Goal: Complete application form: Complete application form

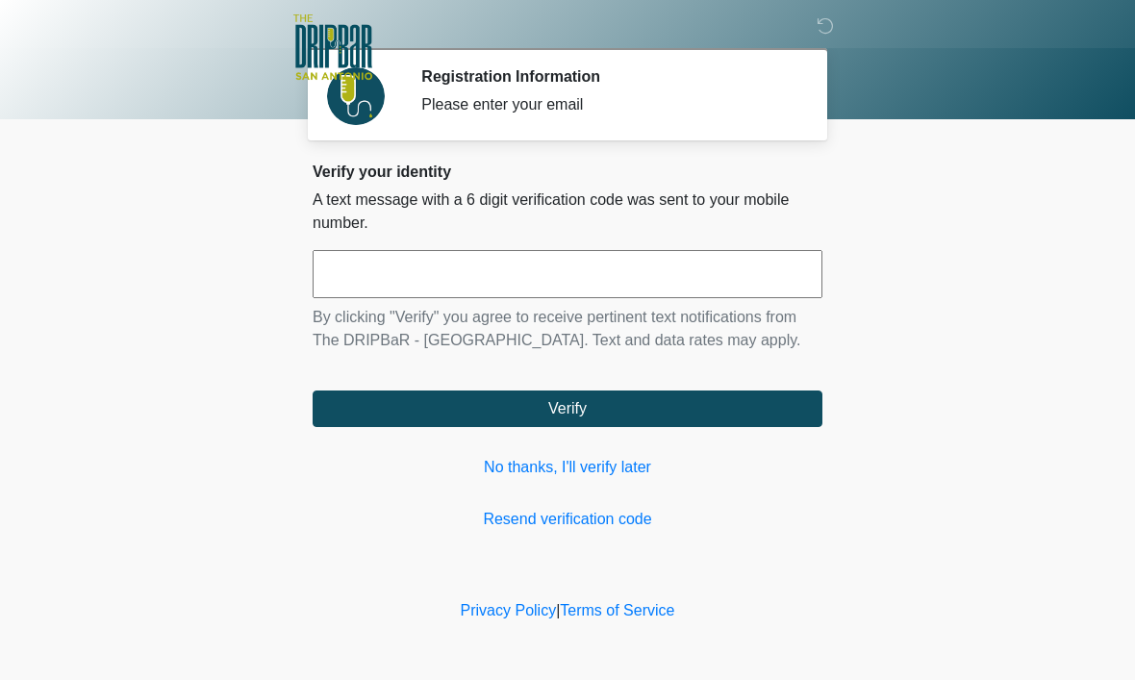
scroll to position [1, 0]
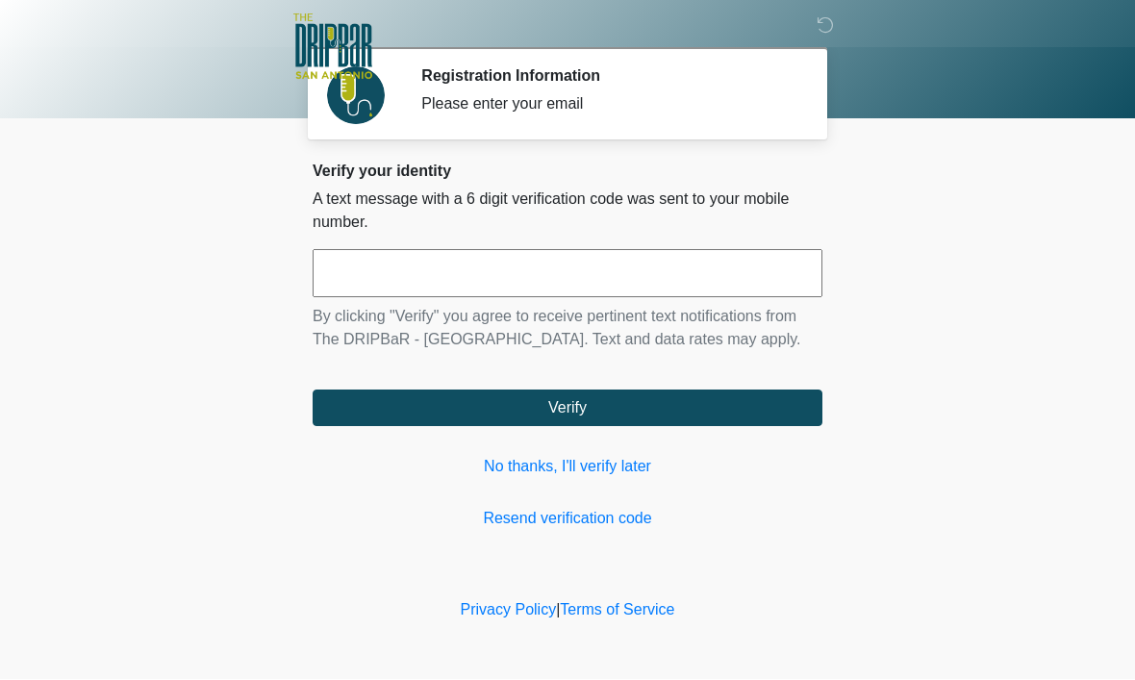
click at [656, 263] on input "text" at bounding box center [568, 274] width 510 height 48
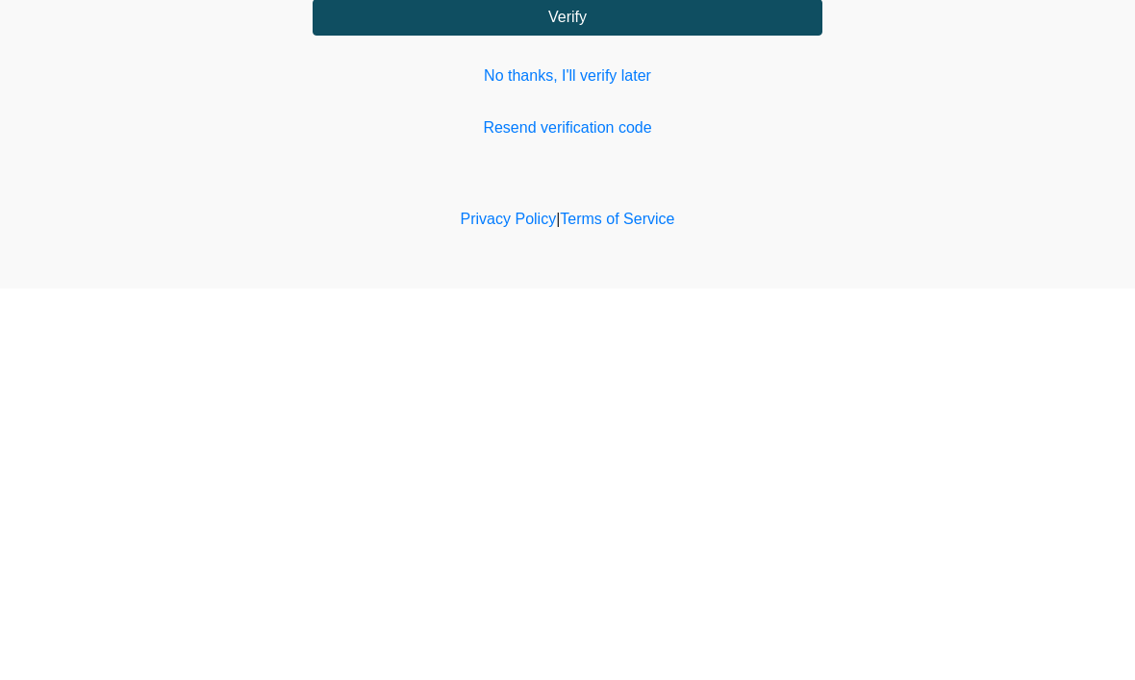
type input "******"
click at [765, 390] on button "Verify" at bounding box center [568, 408] width 510 height 37
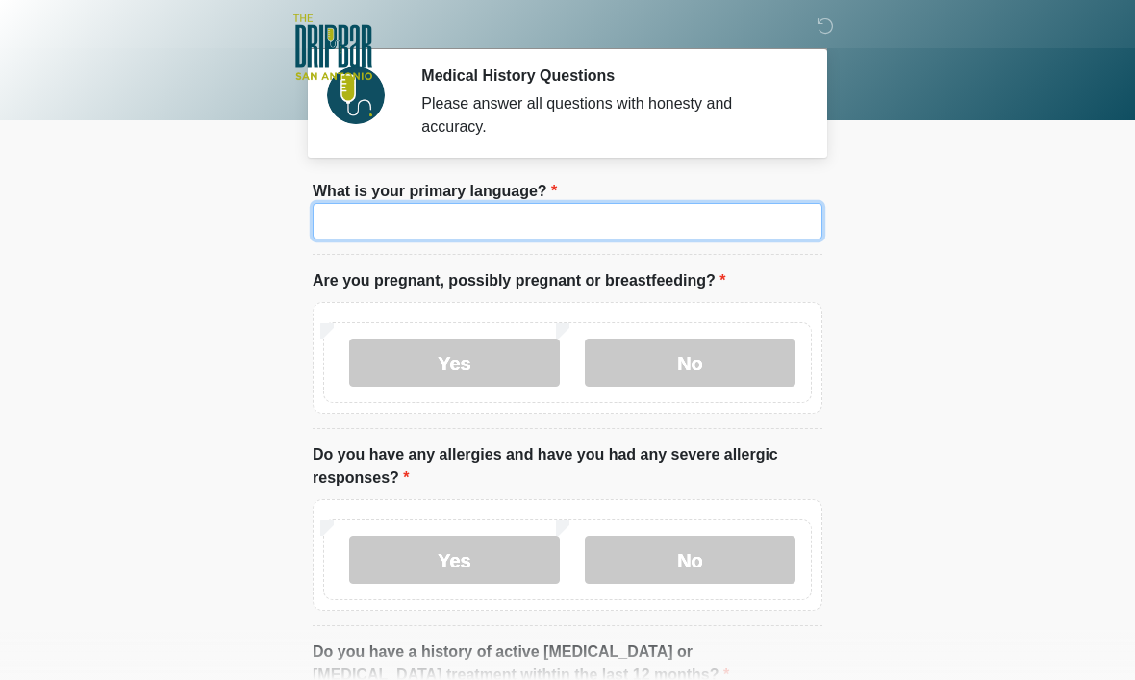
click at [696, 215] on input "What is your primary language?" at bounding box center [568, 221] width 510 height 37
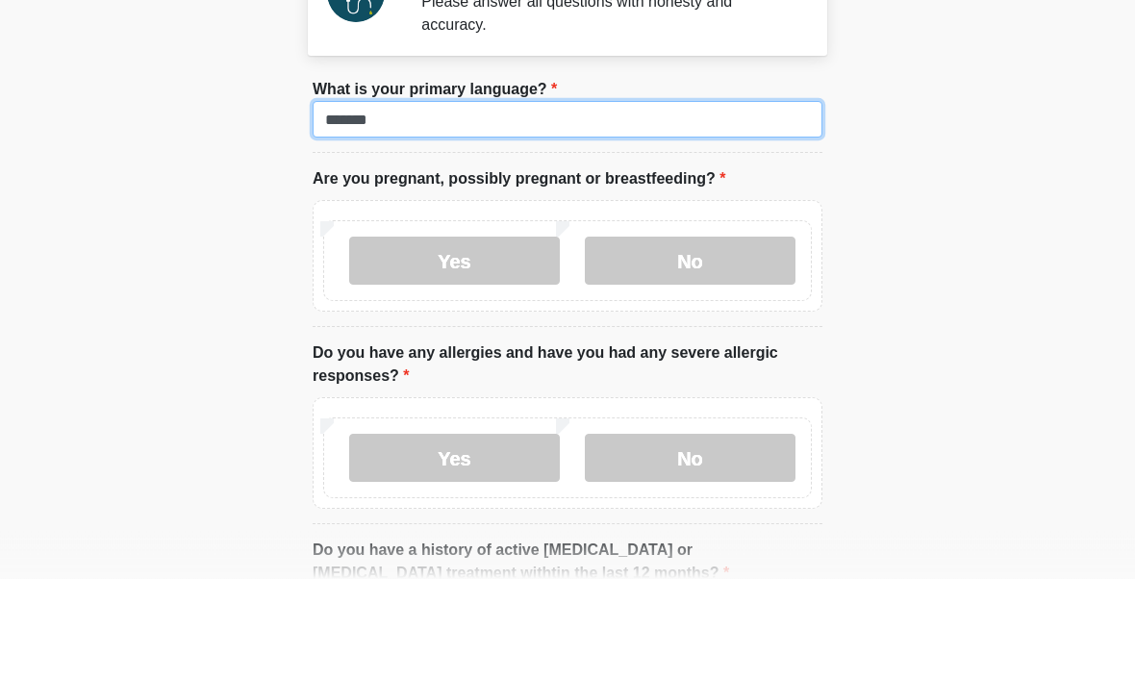
type input "*******"
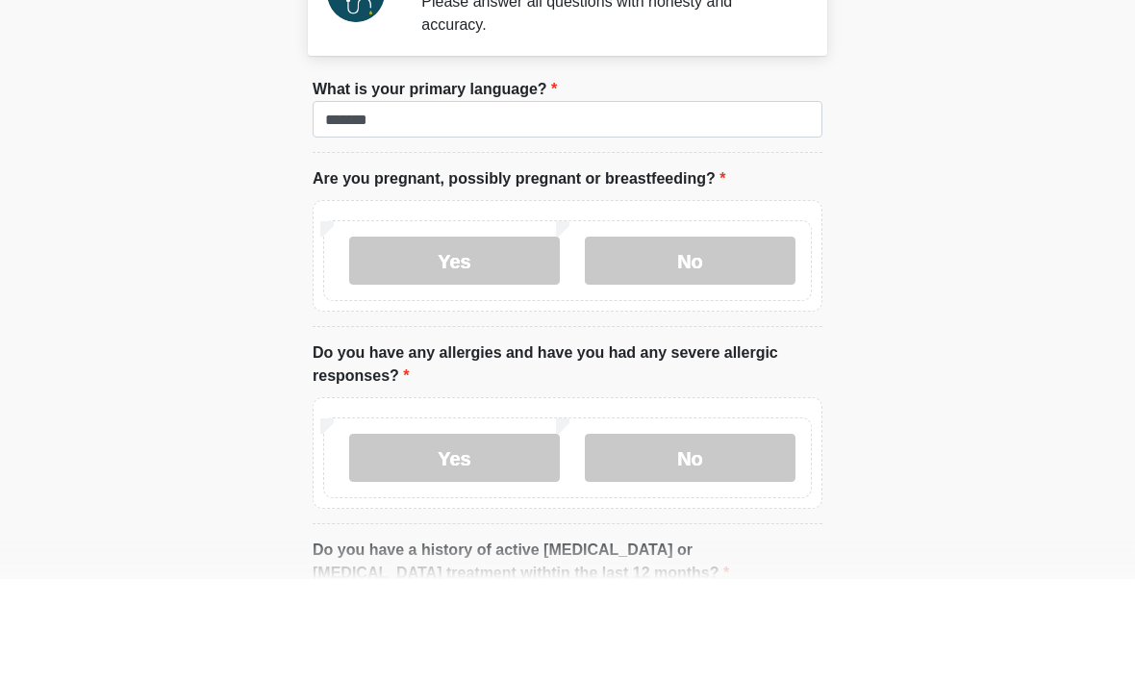
click at [746, 339] on label "No" at bounding box center [690, 363] width 211 height 48
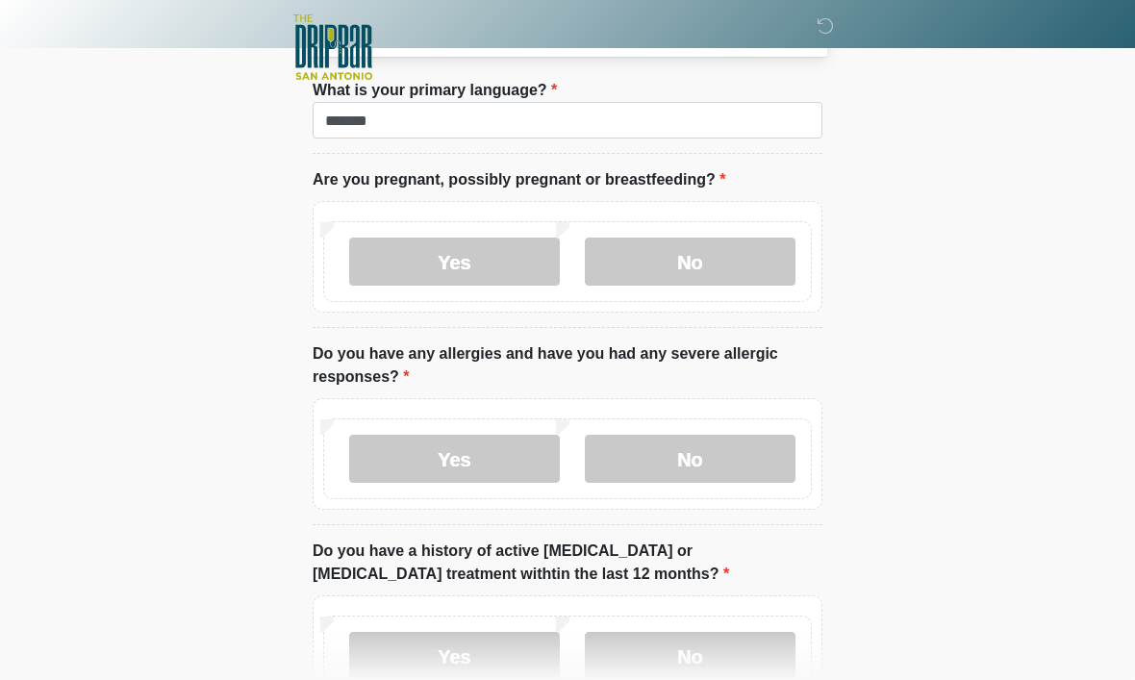
click at [726, 444] on label "No" at bounding box center [690, 459] width 211 height 48
click at [736, 655] on label "No" at bounding box center [690, 656] width 211 height 48
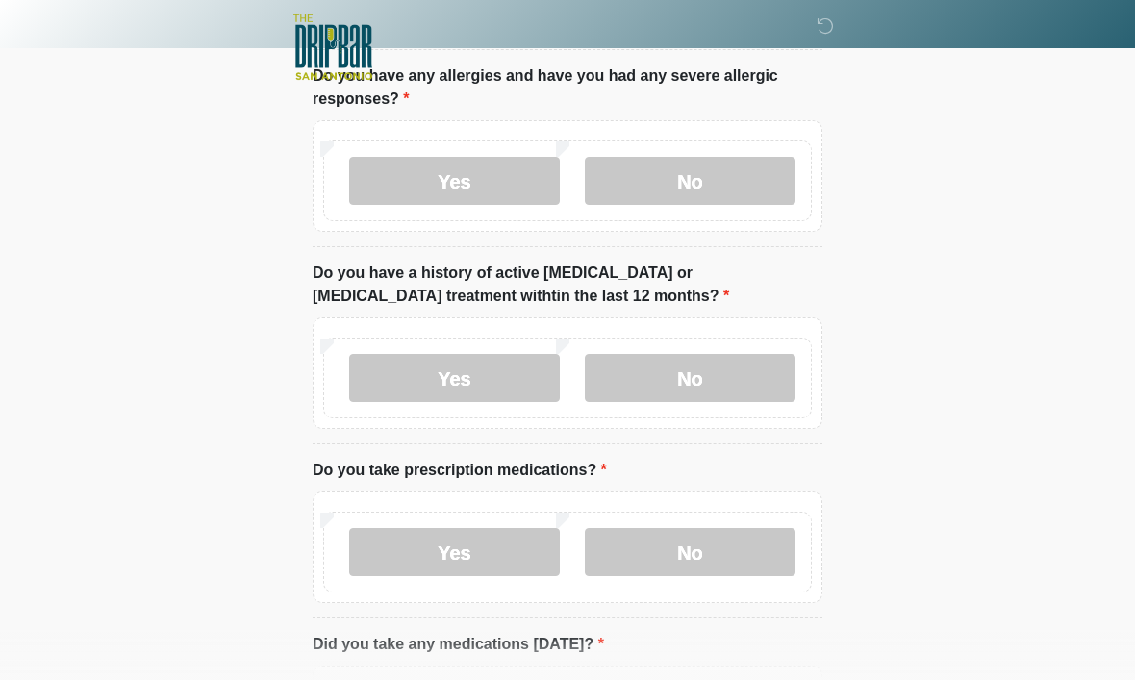
scroll to position [387, 0]
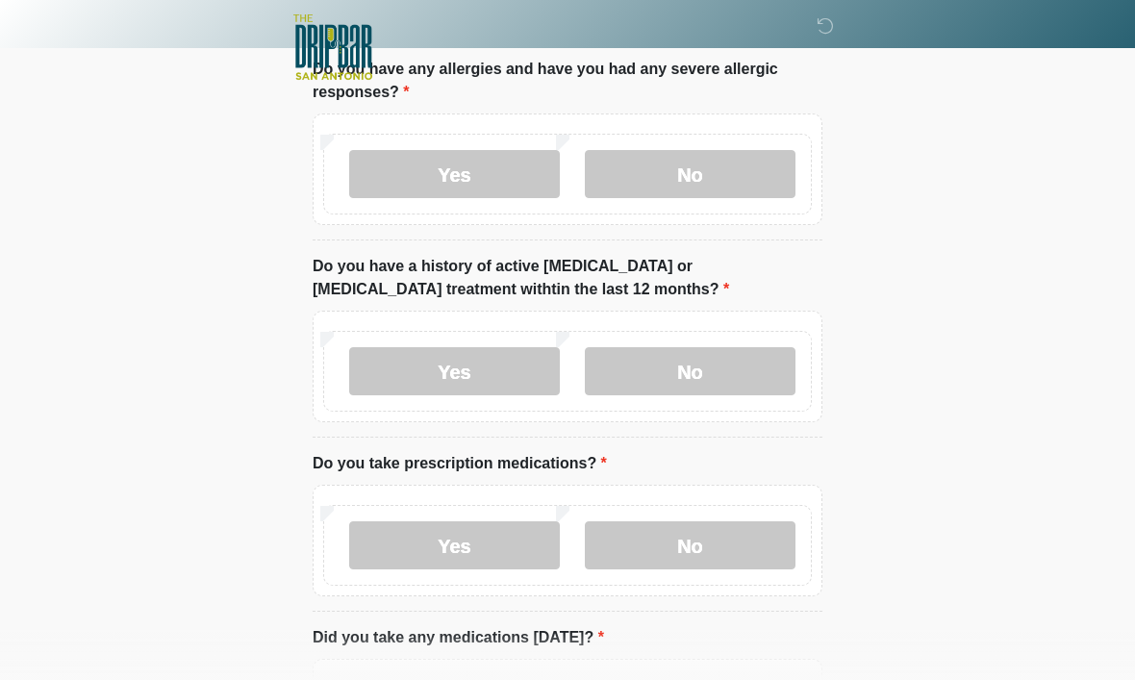
click at [751, 527] on label "No" at bounding box center [690, 545] width 211 height 48
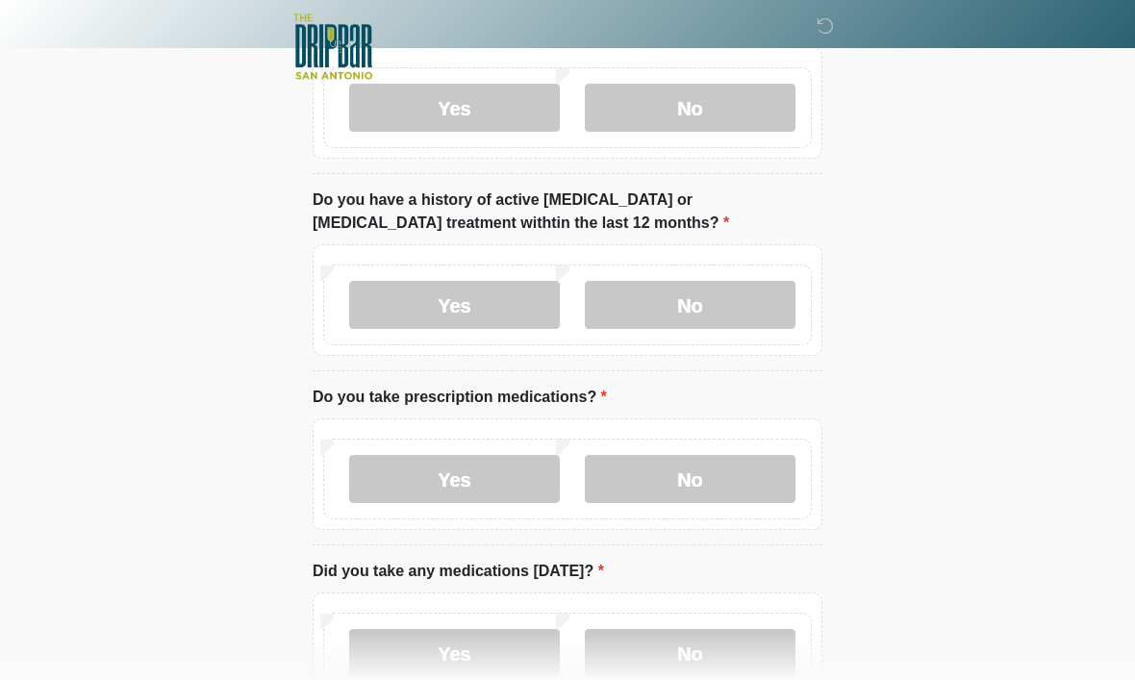
click at [721, 642] on label "No" at bounding box center [690, 654] width 211 height 48
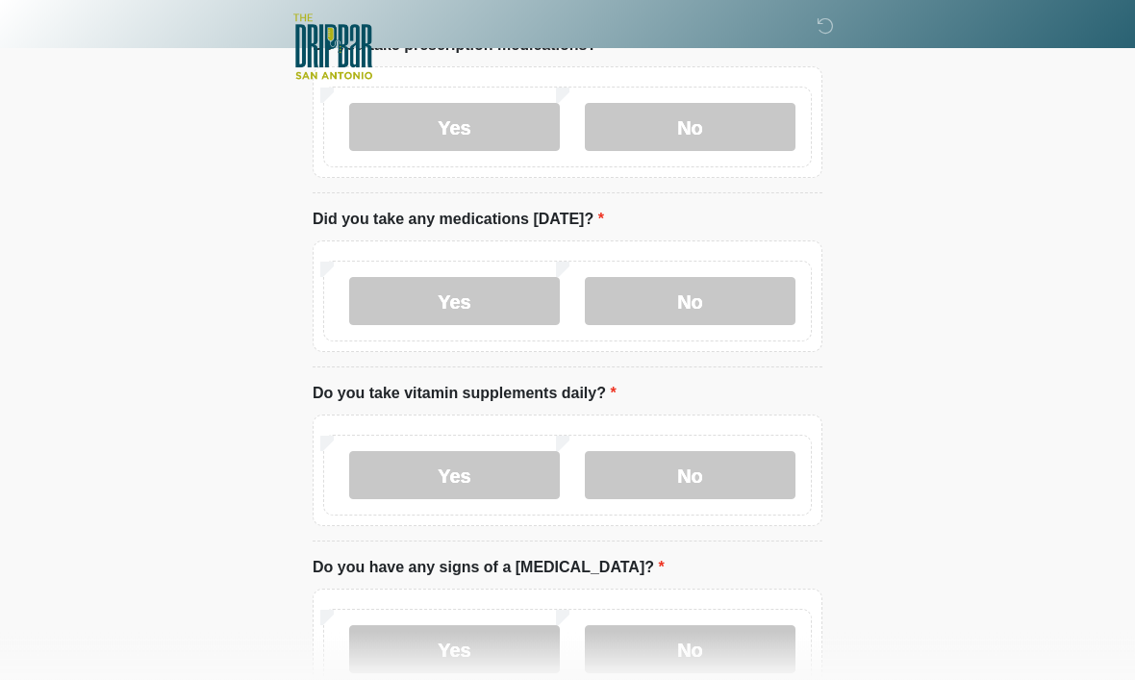
scroll to position [847, 0]
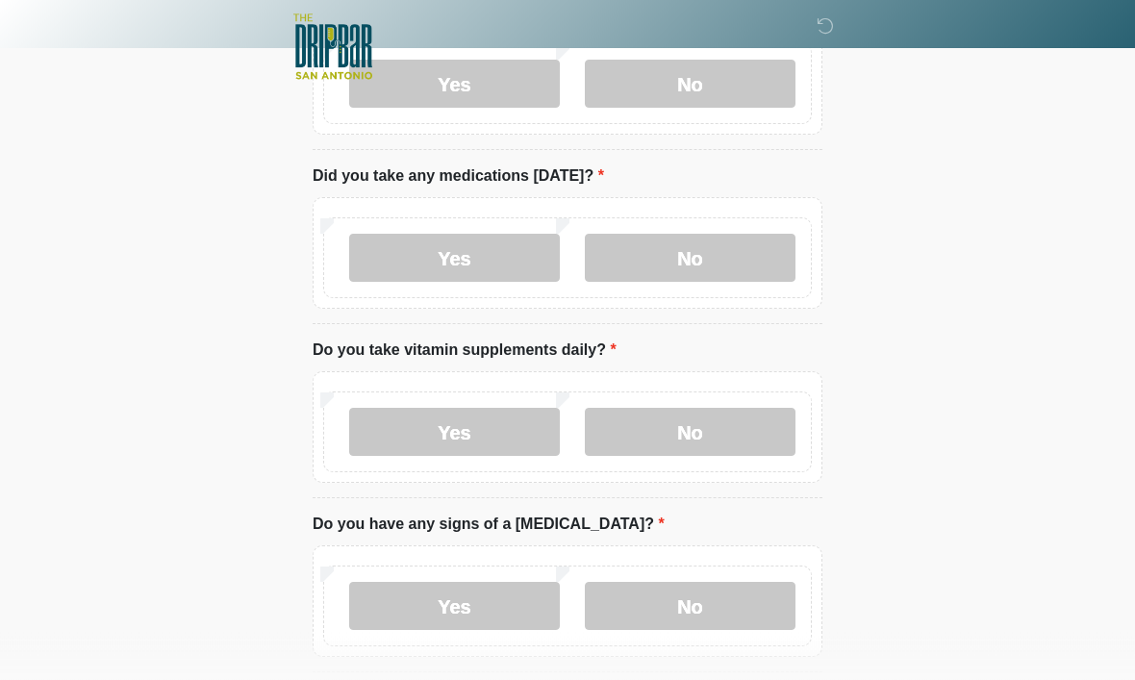
click at [532, 423] on label "Yes" at bounding box center [454, 433] width 211 height 48
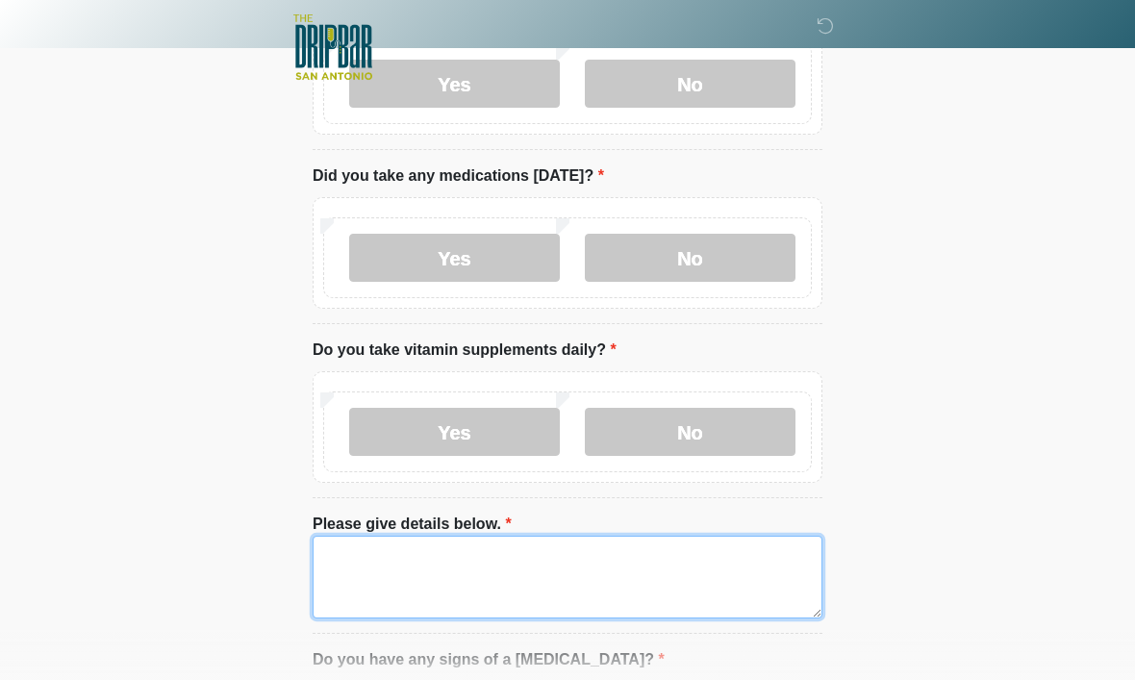
click at [698, 567] on textarea "Please give details below." at bounding box center [568, 577] width 510 height 83
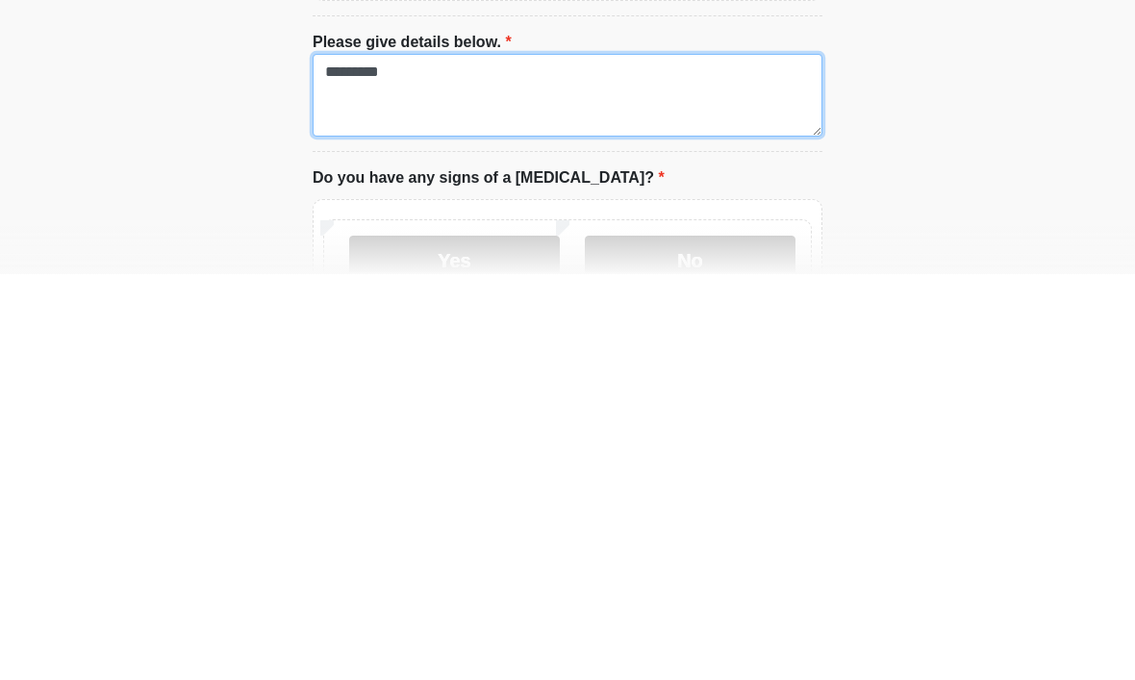
type textarea "*********"
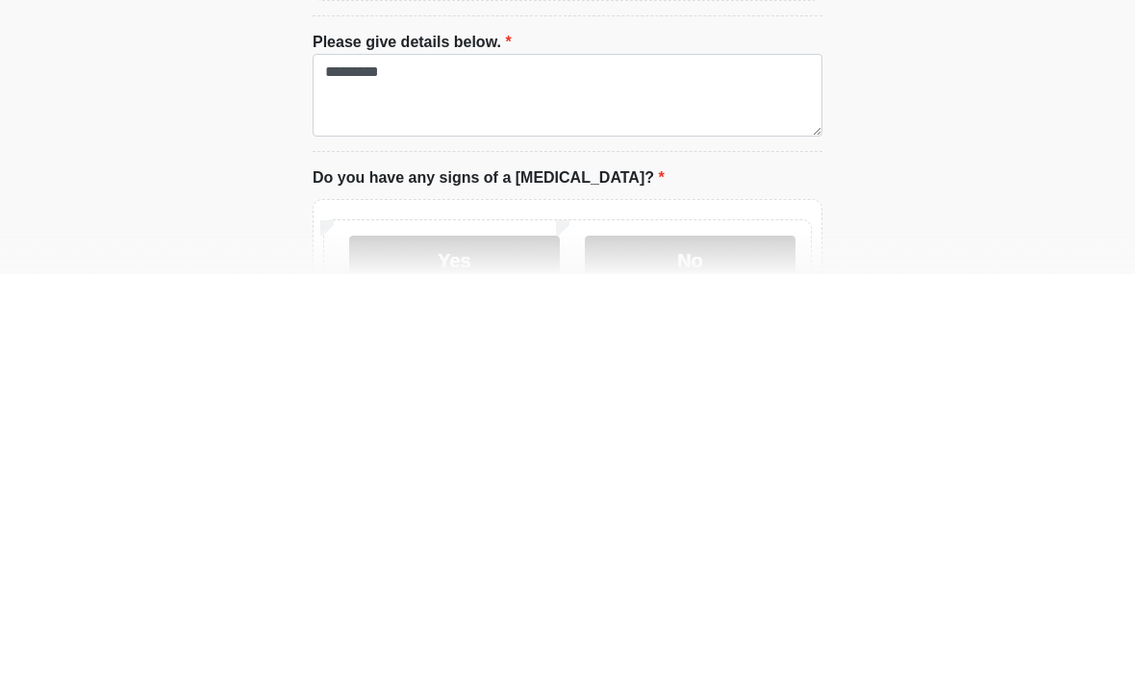
click at [702, 641] on label "No" at bounding box center [690, 665] width 211 height 48
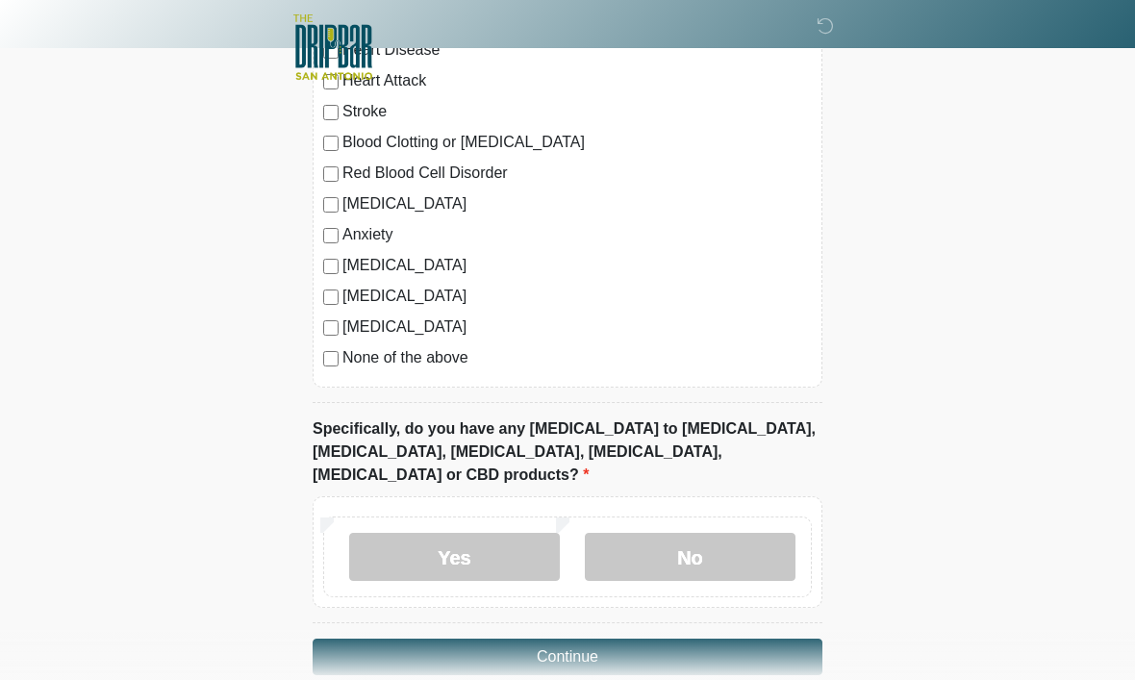
scroll to position [1736, 0]
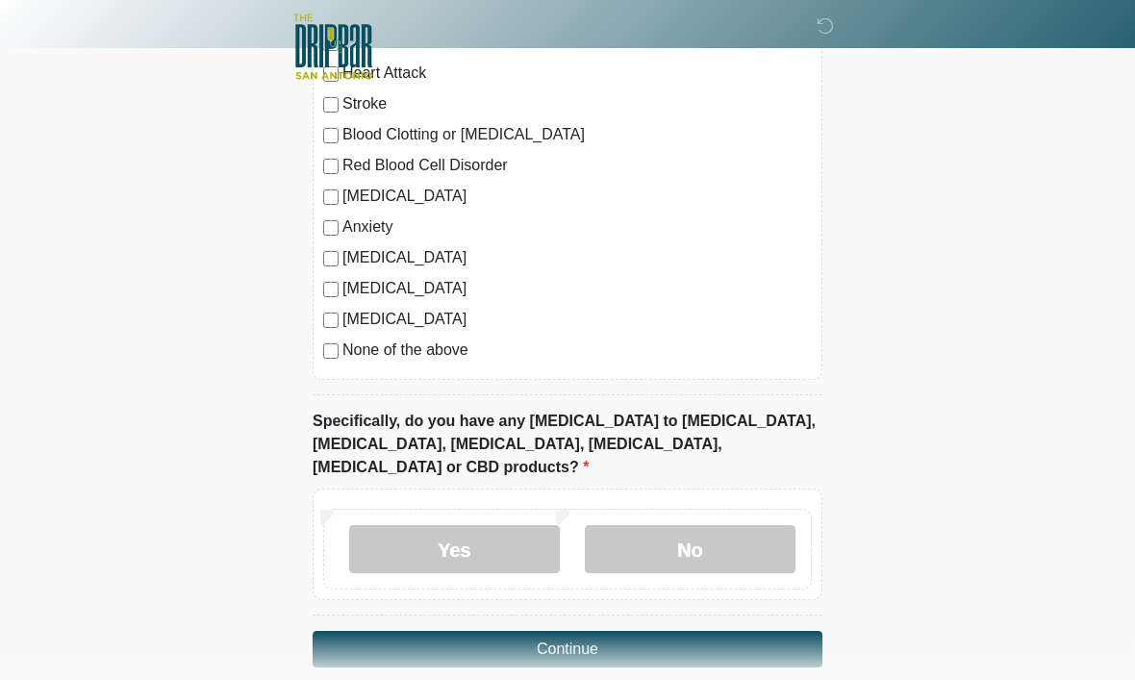
click at [461, 356] on label "None of the above" at bounding box center [576, 350] width 469 height 23
click at [753, 526] on label "No" at bounding box center [690, 550] width 211 height 48
click at [734, 632] on button "Continue" at bounding box center [568, 650] width 510 height 37
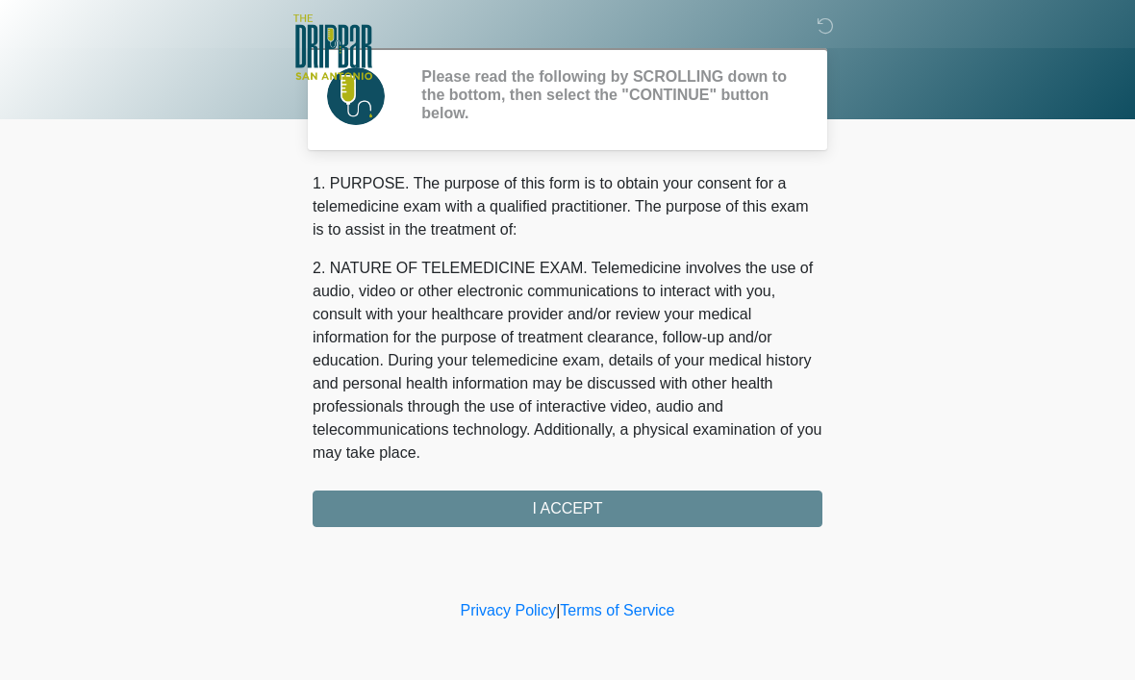
scroll to position [0, 0]
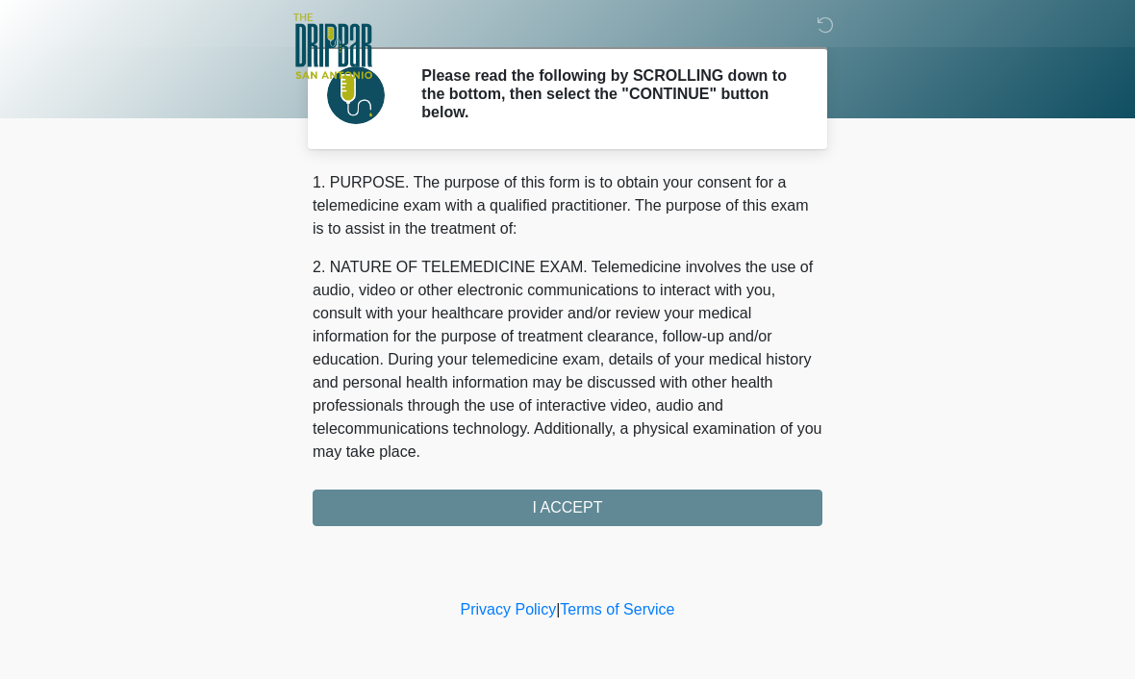
click at [734, 515] on div "1. PURPOSE. The purpose of this form is to obtain your consent for a telemedici…" at bounding box center [568, 349] width 510 height 355
click at [603, 505] on div "1. PURPOSE. The purpose of this form is to obtain your consent for a telemedici…" at bounding box center [568, 349] width 510 height 355
click at [569, 502] on div "1. PURPOSE. The purpose of this form is to obtain your consent for a telemedici…" at bounding box center [568, 349] width 510 height 355
click at [752, 496] on div "1. PURPOSE. The purpose of this form is to obtain your consent for a telemedici…" at bounding box center [568, 349] width 510 height 355
click at [579, 506] on div "1. PURPOSE. The purpose of this form is to obtain your consent for a telemedici…" at bounding box center [568, 349] width 510 height 355
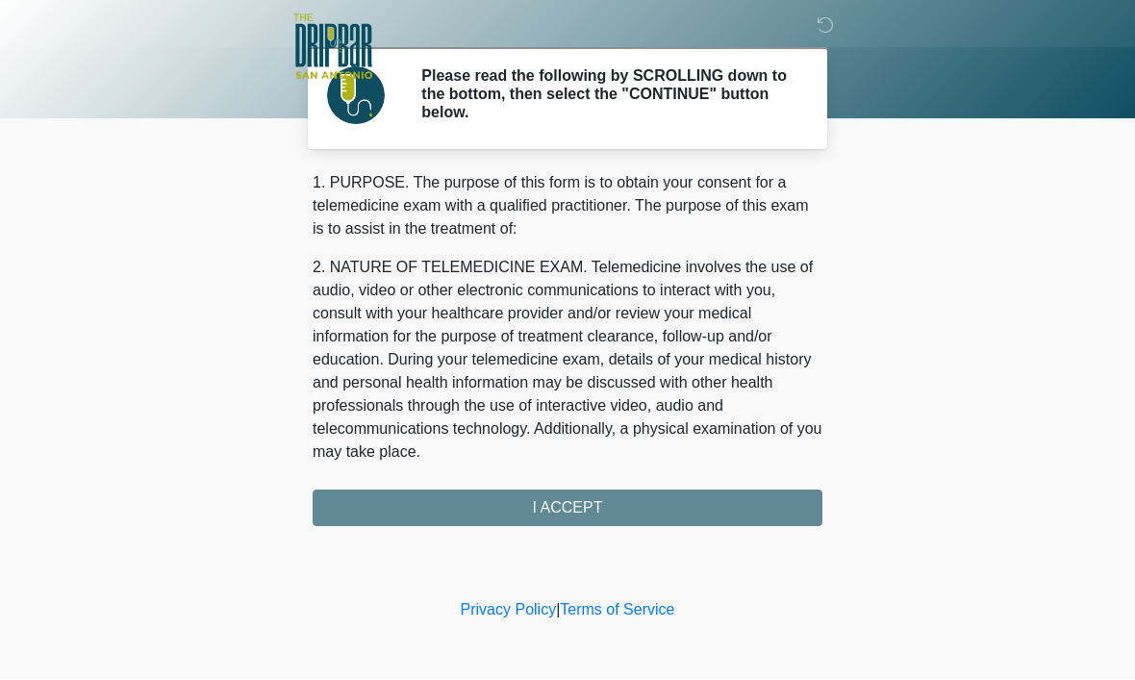
click at [568, 486] on div "1. PURPOSE. The purpose of this form is to obtain your consent for a telemedici…" at bounding box center [568, 349] width 510 height 355
click at [567, 486] on div "1. PURPOSE. The purpose of this form is to obtain your consent for a telemedici…" at bounding box center [568, 349] width 510 height 355
click at [577, 496] on div "1. PURPOSE. The purpose of this form is to obtain your consent for a telemedici…" at bounding box center [568, 349] width 510 height 355
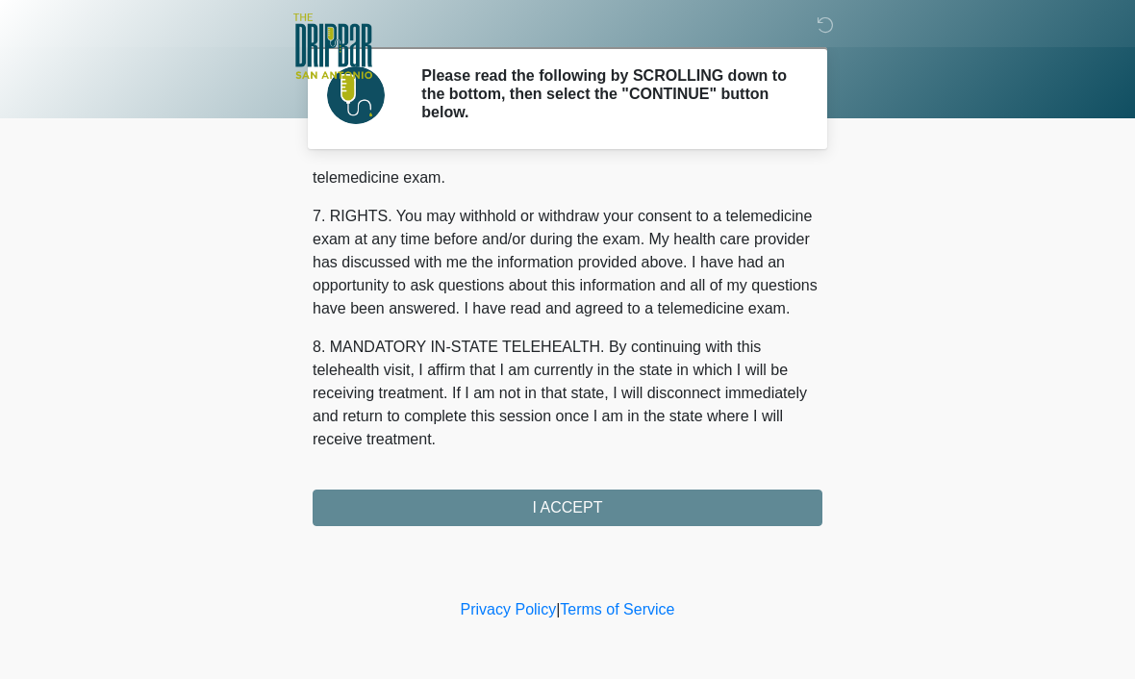
scroll to position [867, 0]
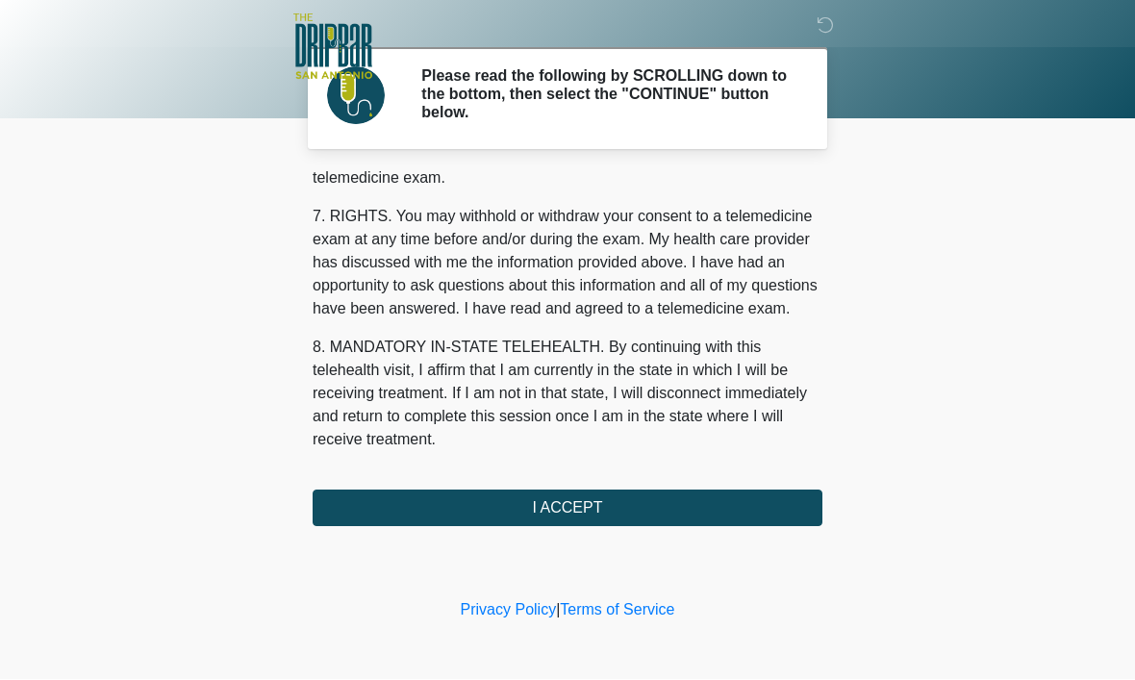
click at [588, 471] on div "1. PURPOSE. The purpose of this form is to obtain your consent for a telemedici…" at bounding box center [568, 349] width 510 height 355
click at [756, 496] on button "I ACCEPT" at bounding box center [568, 508] width 510 height 37
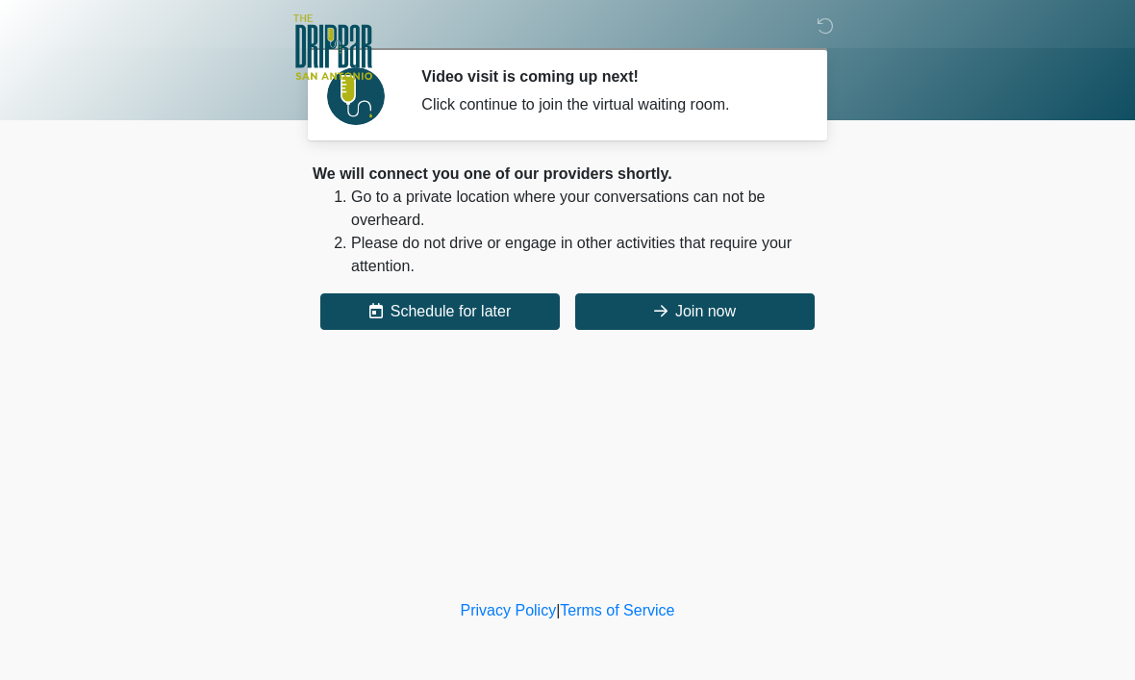
click at [761, 306] on button "Join now" at bounding box center [694, 311] width 239 height 37
